Goal: Find specific page/section: Find specific page/section

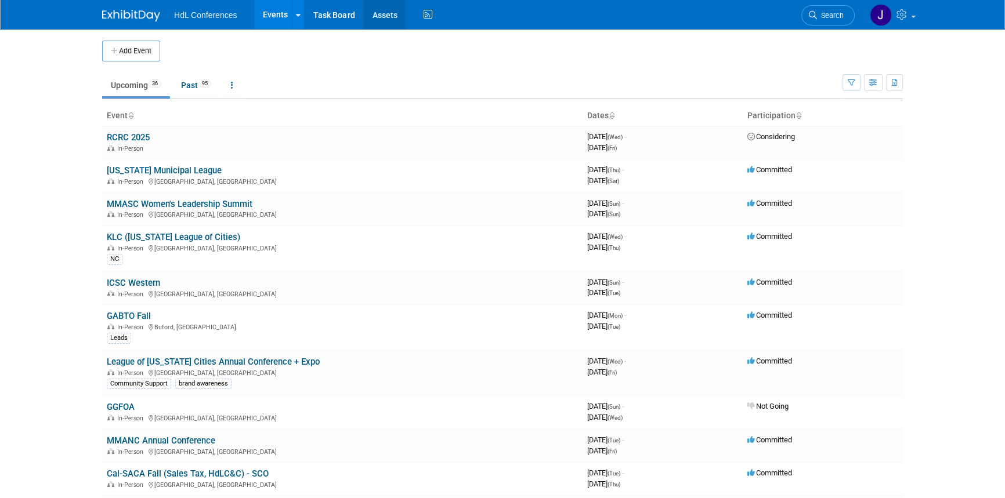
click at [393, 17] on link "Assets" at bounding box center [384, 14] width 42 height 29
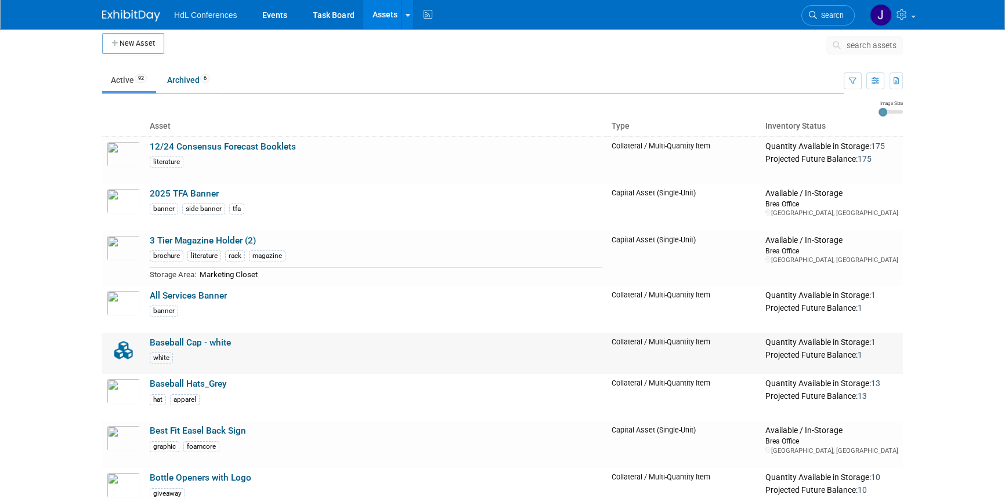
scroll to position [263, 0]
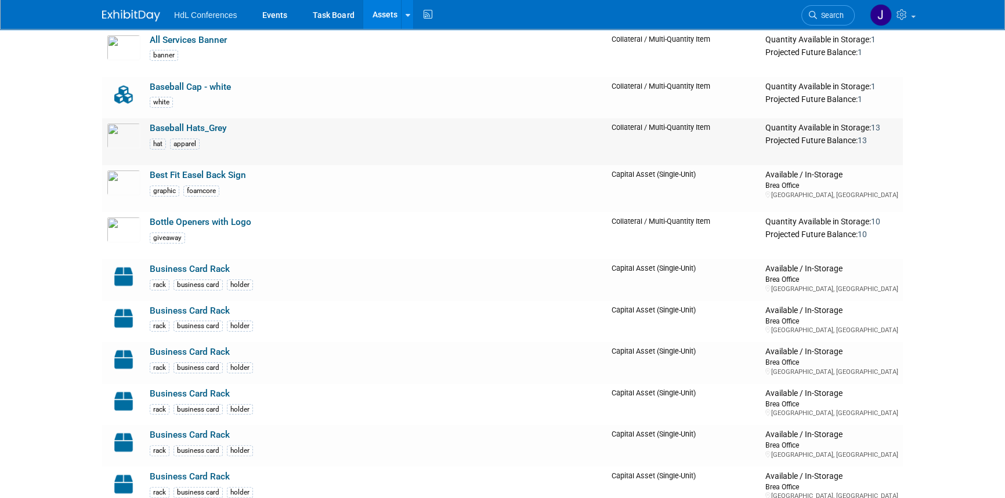
click at [179, 124] on link "Baseball Hats_Grey" at bounding box center [188, 128] width 77 height 10
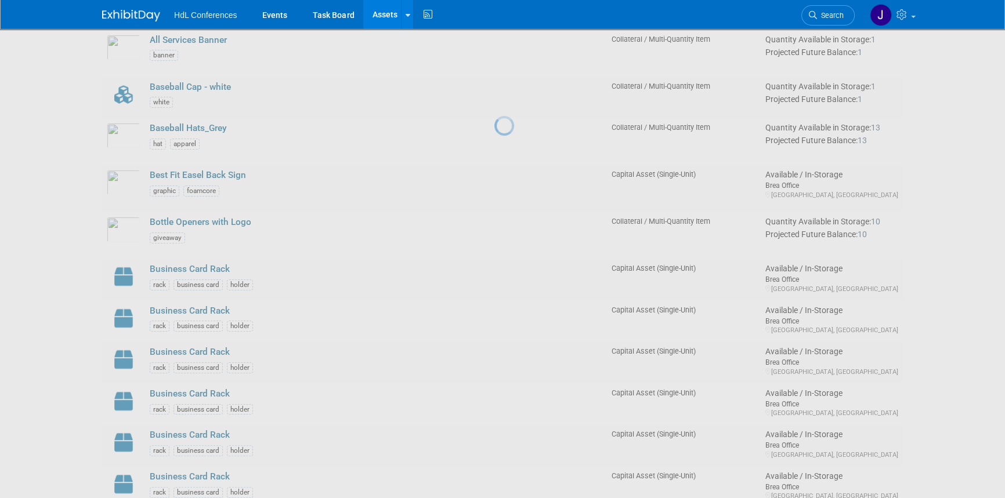
click at [494, 226] on div at bounding box center [502, 249] width 16 height 498
